Goal: Task Accomplishment & Management: Manage account settings

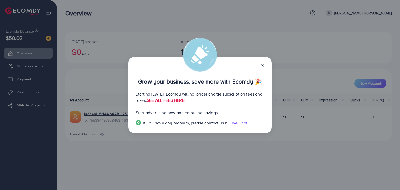
click at [262, 66] on icon at bounding box center [262, 65] width 4 height 4
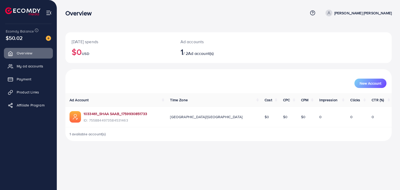
click at [92, 113] on link "1033461_SHAA SAAB_1759930851733" at bounding box center [116, 113] width 64 height 5
click at [30, 64] on span "My ad accounts" at bounding box center [31, 66] width 27 height 5
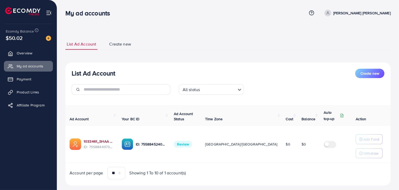
click at [101, 135] on td "1033461_SHAA SAAB_1759930851733 ID: 7558844973584531463" at bounding box center [91, 144] width 52 height 37
click at [101, 142] on link "1033461_SHAA SAAB_1759930851733" at bounding box center [99, 141] width 30 height 5
click at [32, 79] on span "Payment" at bounding box center [25, 79] width 15 height 5
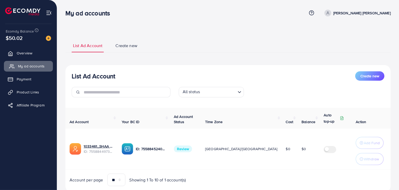
click at [35, 65] on span "My ad accounts" at bounding box center [31, 66] width 27 height 5
